Goal: Task Accomplishment & Management: Use online tool/utility

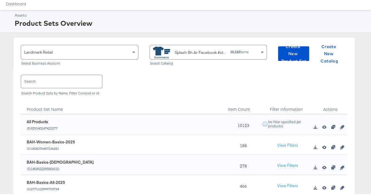
scroll to position [21, 0]
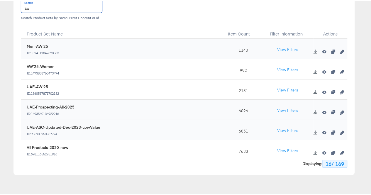
scroll to position [96, 0]
click at [340, 90] on icon "button" at bounding box center [342, 91] width 4 height 4
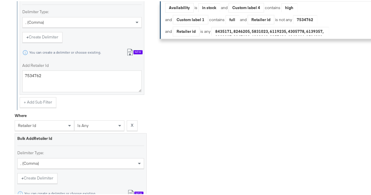
scroll to position [357, 0]
click at [38, 79] on textarea "7534762" at bounding box center [81, 80] width 119 height 22
click at [0, 92] on div "Select Business & Catalog Landmark Retail Select Business Account Splash Uae En…" at bounding box center [187, 23] width 375 height 641
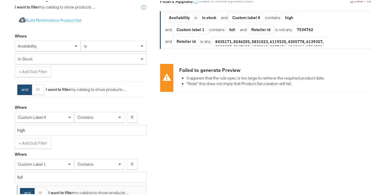
scroll to position [0, 0]
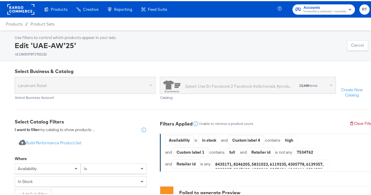
click at [20, 13] on rect at bounding box center [20, 8] width 27 height 11
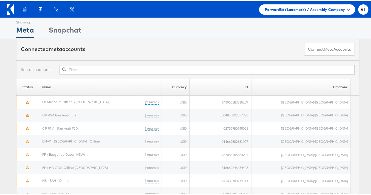
click at [346, 12] on div "Forward3d (Landmark) / Assembly Company" at bounding box center [307, 8] width 96 height 10
click at [347, 7] on span at bounding box center [348, 8] width 3 height 3
click at [340, 4] on div "Forward3d (Landmark) / Assembly Company" at bounding box center [307, 8] width 96 height 10
click at [297, 5] on span "Forward3d (Landmark) / Assembly Company" at bounding box center [305, 8] width 80 height 6
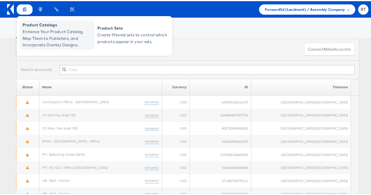
click at [38, 31] on span "Enhance Your Product Catalog, Map Them to Publishers, and Incorporate Overlay D…" at bounding box center [58, 37] width 70 height 20
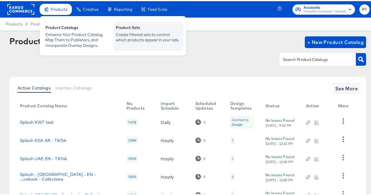
click at [126, 37] on div "Create filtered sets to control which products appear in your ads." at bounding box center [148, 36] width 65 height 11
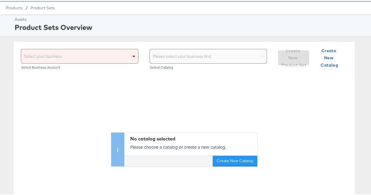
scroll to position [14, 0]
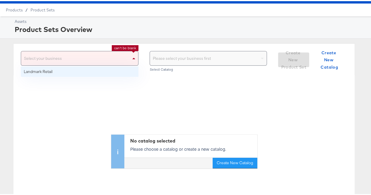
click at [114, 53] on div "Select your business" at bounding box center [79, 57] width 117 height 14
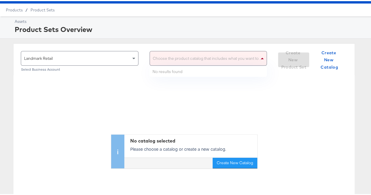
click at [169, 60] on div "Choose the product catalog that includes what you want to sell" at bounding box center [208, 57] width 117 height 14
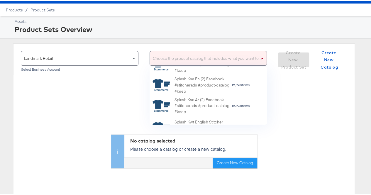
scroll to position [0, 0]
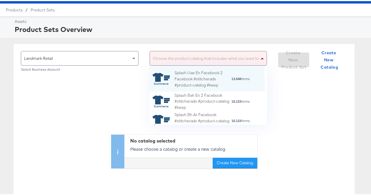
click at [189, 64] on div "Choose the product catalog that includes what you want to sell" at bounding box center [209, 57] width 118 height 15
click at [189, 70] on div "Splash Uae En Facebook 2 Facebook #stitcherads #product-catalog #keep" at bounding box center [203, 78] width 57 height 18
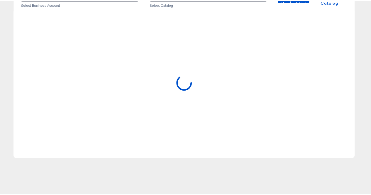
scroll to position [52, 0]
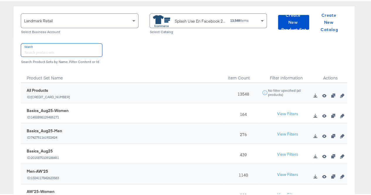
click at [44, 49] on input "text" at bounding box center [61, 49] width 81 height 13
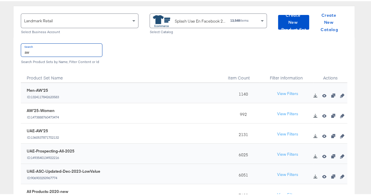
type input "aw"
click at [6, 89] on div "Landmark Retail Select Business Account Splash Uae En Facebook 2 Facebook #stit…" at bounding box center [184, 111] width 368 height 213
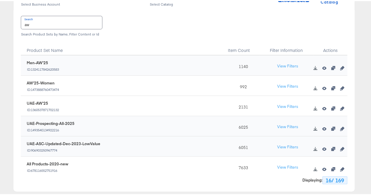
scroll to position [81, 0]
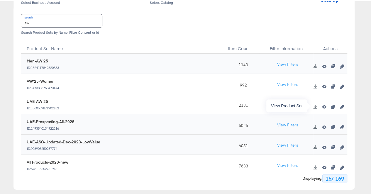
click at [322, 105] on icon "button" at bounding box center [324, 105] width 4 height 3
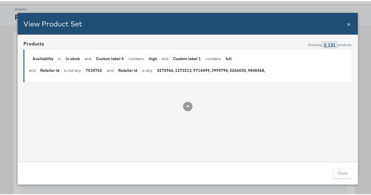
scroll to position [17, 0]
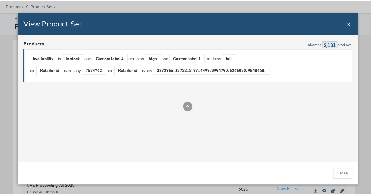
click at [347, 23] on span "×" at bounding box center [349, 22] width 4 height 8
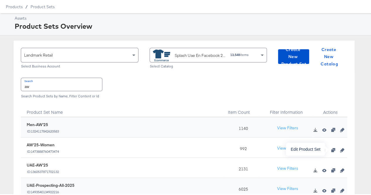
click at [340, 148] on icon "button" at bounding box center [342, 149] width 4 height 4
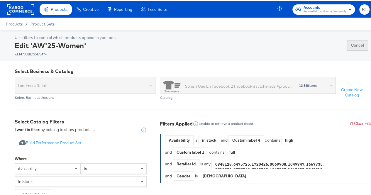
click at [360, 45] on button "Cancel" at bounding box center [357, 44] width 21 height 11
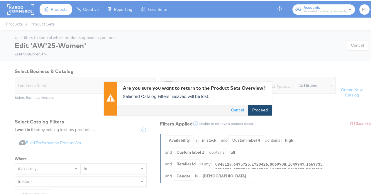
click at [252, 109] on button "Proceed" at bounding box center [260, 109] width 24 height 11
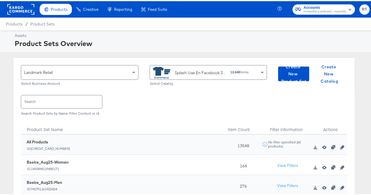
click at [16, 13] on rect at bounding box center [20, 8] width 27 height 11
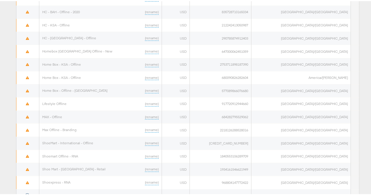
scroll to position [360, 0]
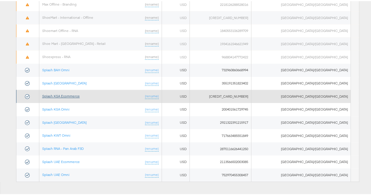
click at [62, 93] on link "Splash KSA Ecommerce" at bounding box center [61, 95] width 38 height 4
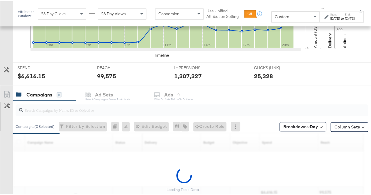
scroll to position [238, 0]
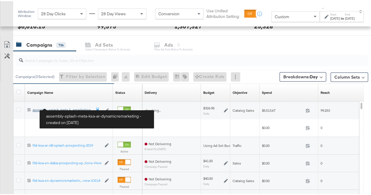
click at [75, 108] on div "assembly-splash-meta-ksa-ar-dynamicremarketing assembly-splash-meta-k...emarket…" at bounding box center [62, 108] width 59 height 5
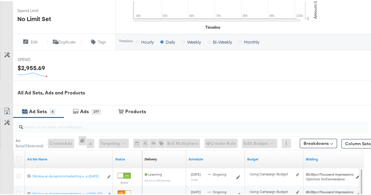
scroll to position [240, 0]
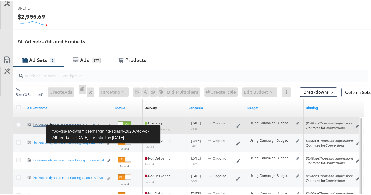
click at [79, 122] on div "f3d-ksa-ar-dynamicremarketing-splash-2020-Atc-Vc-All-products-[DATE] f3d-ksa-ar…" at bounding box center [68, 123] width 71 height 5
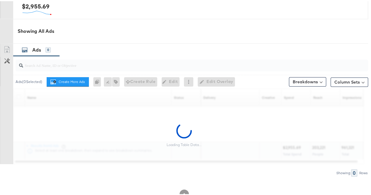
scroll to position [279, 0]
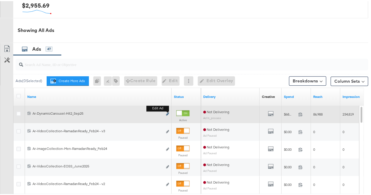
click at [168, 112] on icon "link" at bounding box center [167, 112] width 3 height 3
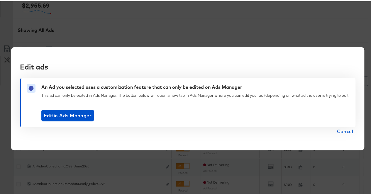
click at [347, 132] on span "Cancel" at bounding box center [345, 130] width 16 height 8
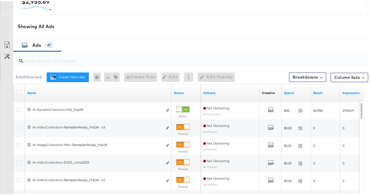
scroll to position [283, 0]
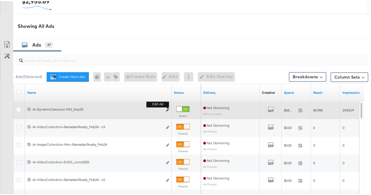
click at [168, 108] on icon "link" at bounding box center [167, 108] width 3 height 3
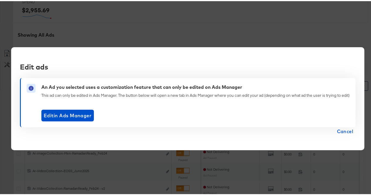
scroll to position [279, 0]
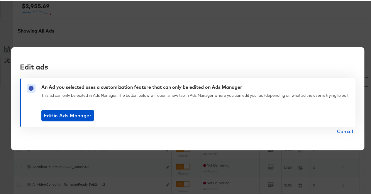
click at [341, 129] on span "Cancel" at bounding box center [345, 130] width 16 height 8
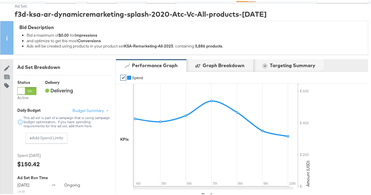
scroll to position [0, 0]
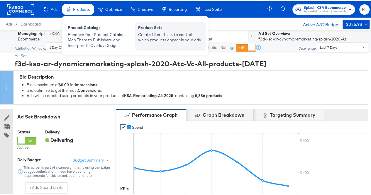
click at [182, 28] on div "Product Sets" at bounding box center [170, 27] width 65 height 7
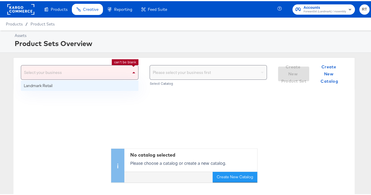
click at [125, 69] on div "Select your business" at bounding box center [79, 71] width 117 height 14
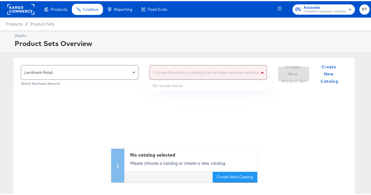
click at [195, 73] on div "Choose the product catalog that includes what you want to sell" at bounding box center [208, 71] width 117 height 14
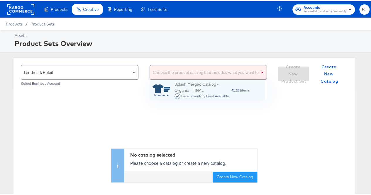
scroll to position [14, 111]
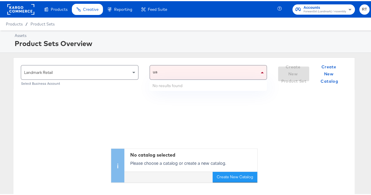
type input "[GEOGRAPHIC_DATA]"
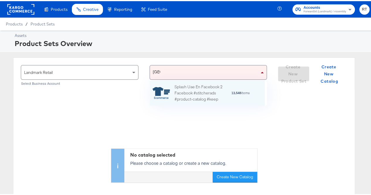
scroll to position [20, 111]
click at [197, 88] on div "Splash Uae En Facebook 2 Facebook #stitcherads #product-catalog #keep" at bounding box center [203, 92] width 57 height 18
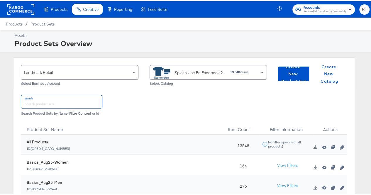
click at [42, 98] on input "text" at bounding box center [61, 100] width 81 height 13
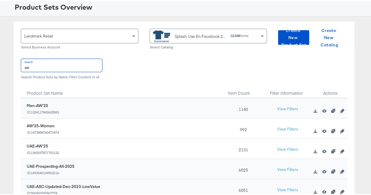
scroll to position [42, 0]
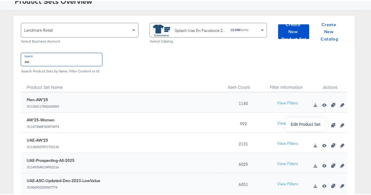
type input "aw"
click at [340, 125] on icon "button" at bounding box center [342, 124] width 4 height 4
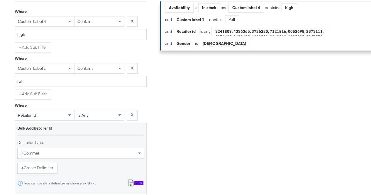
scroll to position [195, 0]
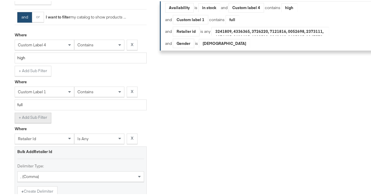
click at [21, 120] on button "+ Add Sub Filter" at bounding box center [33, 116] width 37 height 11
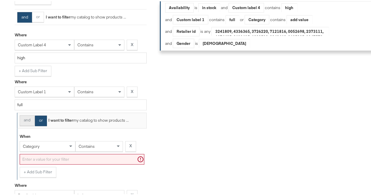
click at [29, 125] on button "and" at bounding box center [27, 119] width 15 height 11
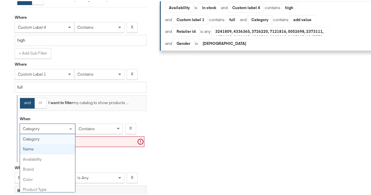
click at [58, 133] on div "category category name availability brand color product type product tags price…" at bounding box center [48, 127] width 56 height 11
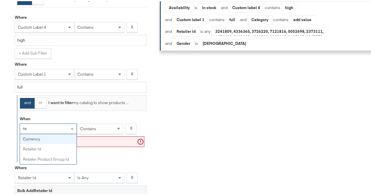
type input "ret"
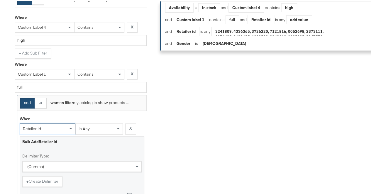
click at [89, 133] on div "is any" at bounding box center [99, 128] width 47 height 10
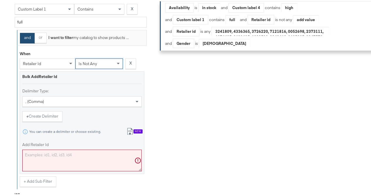
scroll to position [278, 0]
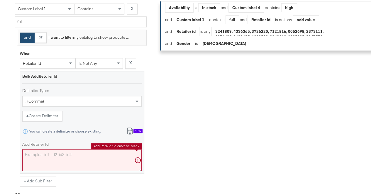
click at [39, 159] on textarea "Add Retailer Id" at bounding box center [81, 159] width 119 height 22
paste textarea "7534762"
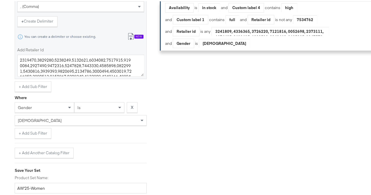
scroll to position [557, 0]
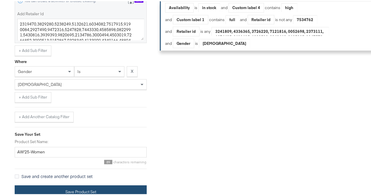
type textarea "7534762"
click at [47, 192] on button "Save Product Set" at bounding box center [81, 190] width 132 height 13
